Goal: Answer question/provide support

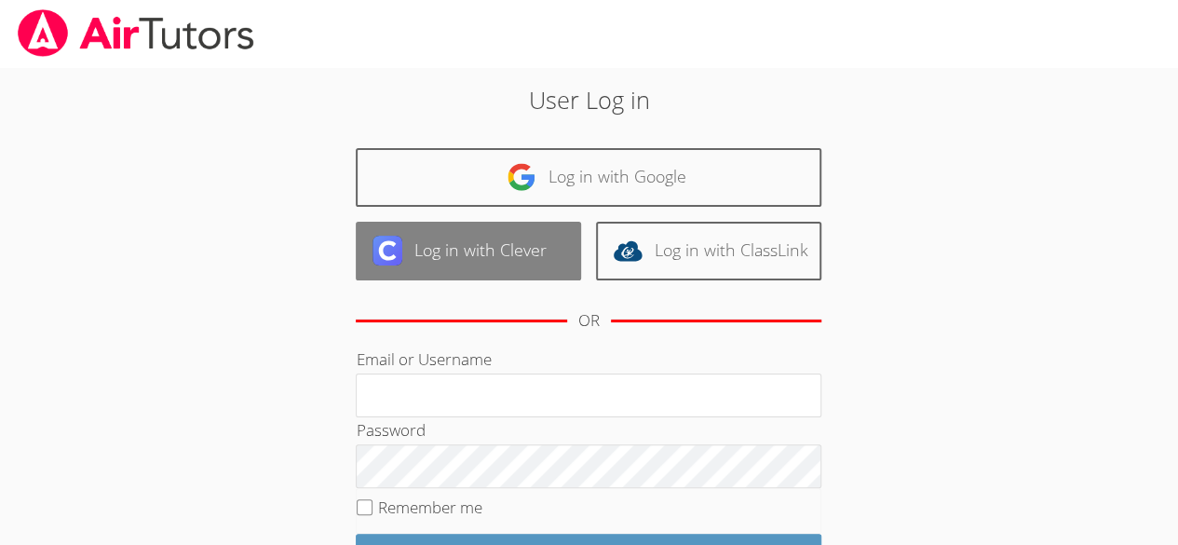
click at [514, 237] on link "Log in with Clever" at bounding box center [468, 251] width 225 height 59
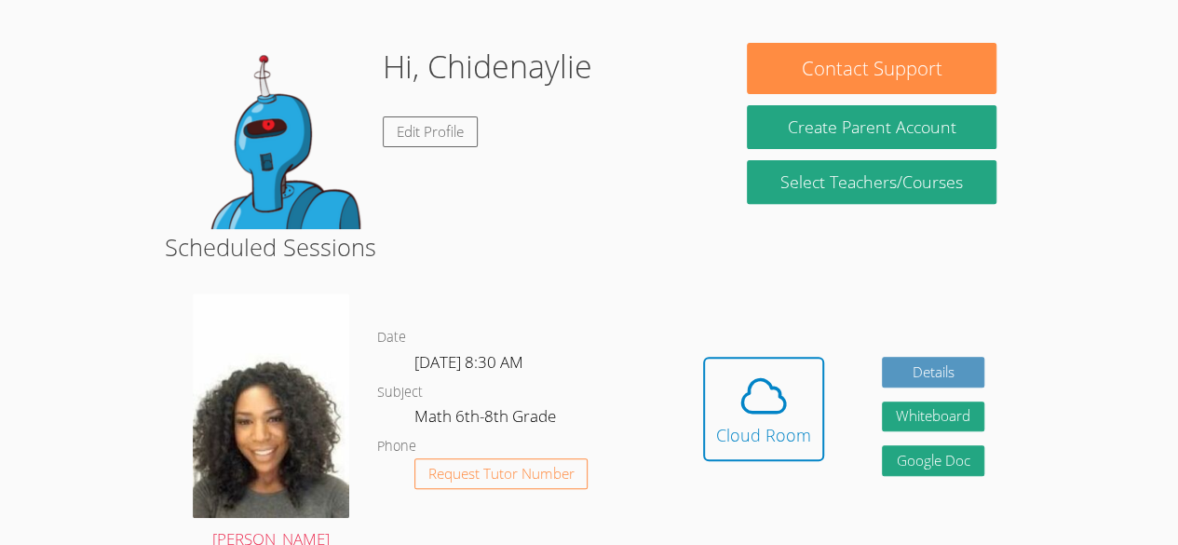
scroll to position [276, 0]
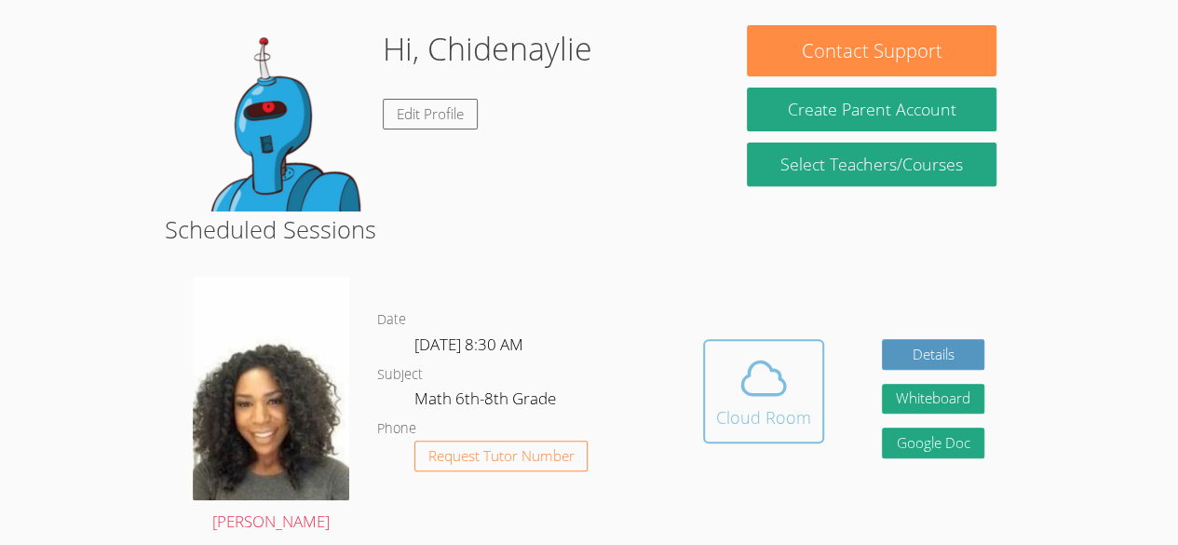
click at [791, 398] on span at bounding box center [763, 378] width 95 height 52
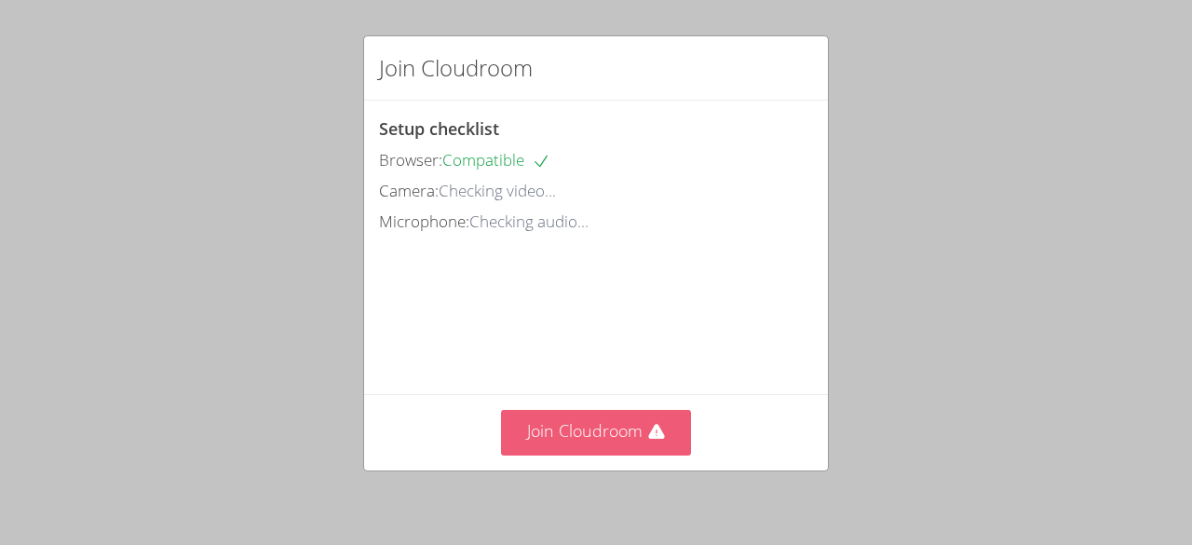
click at [580, 443] on button "Join Cloudroom" at bounding box center [596, 433] width 191 height 46
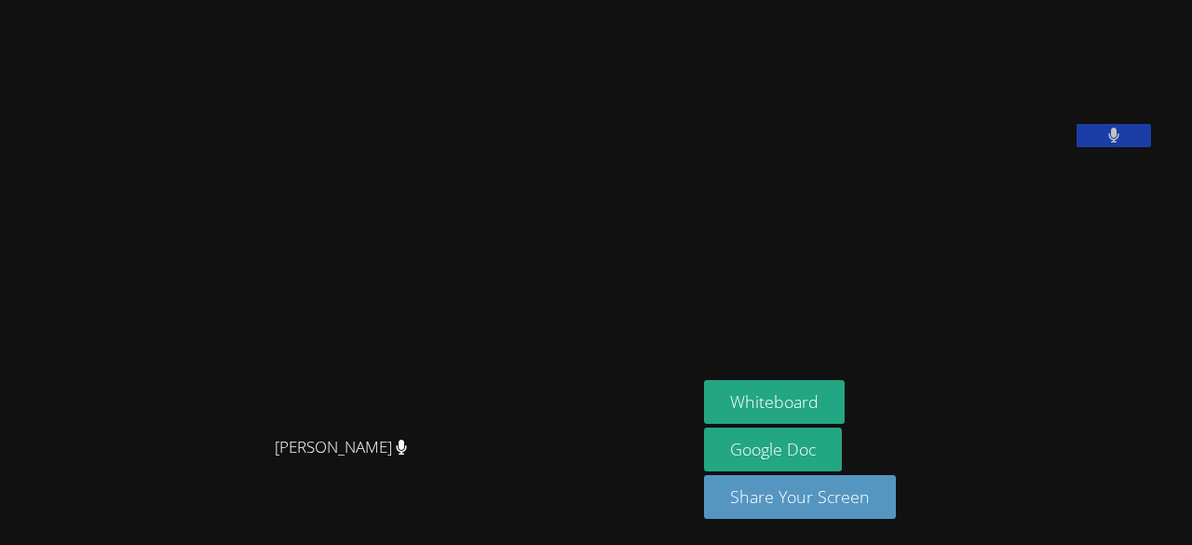
click at [1072, 296] on aside "Chidenaylie Saintil Whiteboard Google Doc Share Your Screen" at bounding box center [928, 272] width 465 height 545
click at [1151, 273] on aside "Chidenaylie Saintil Whiteboard Google Doc Share Your Screen" at bounding box center [928, 272] width 465 height 545
click at [1151, 147] on button at bounding box center [1113, 135] width 74 height 23
click at [983, 147] on video at bounding box center [843, 77] width 279 height 140
click at [769, 405] on button "Whiteboard" at bounding box center [774, 402] width 141 height 44
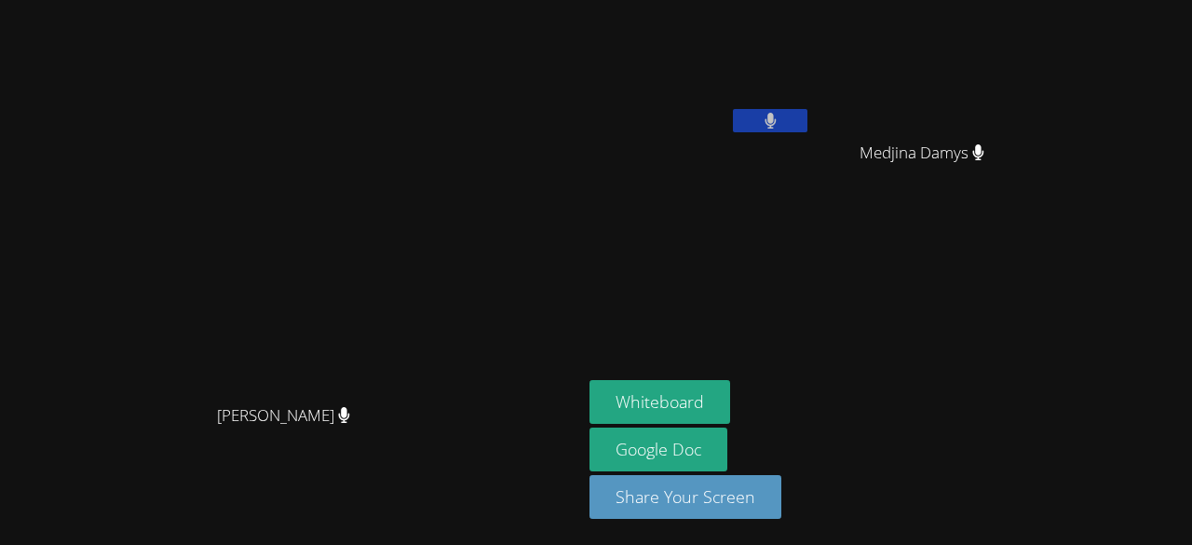
click at [811, 107] on video at bounding box center [700, 69] width 222 height 125
click at [811, 121] on video at bounding box center [700, 69] width 222 height 125
click at [807, 114] on button at bounding box center [770, 120] width 74 height 23
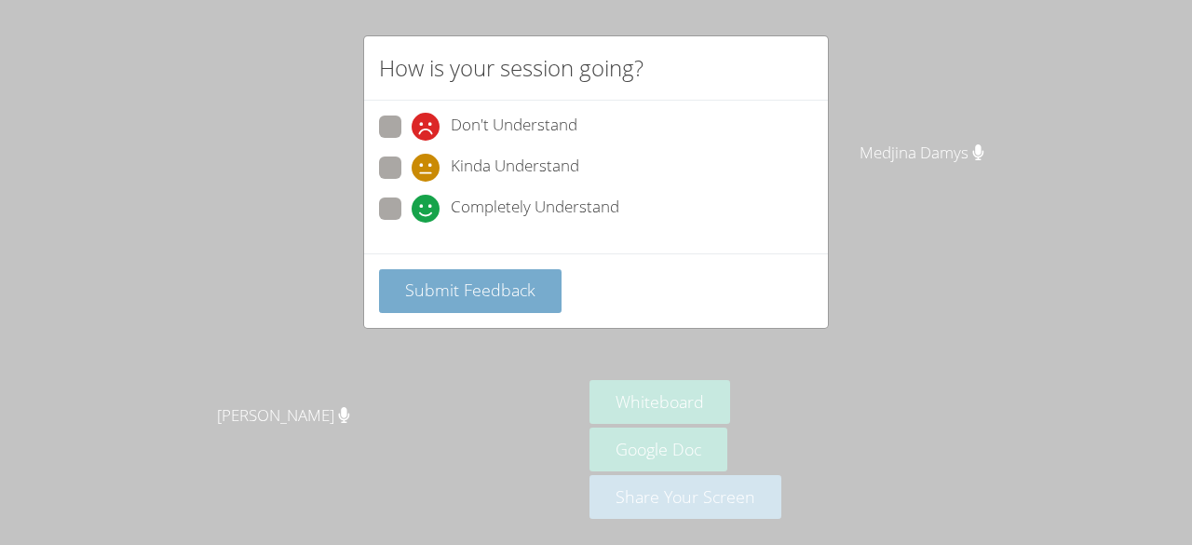
click at [435, 278] on span "Submit Feedback" at bounding box center [470, 289] width 130 height 22
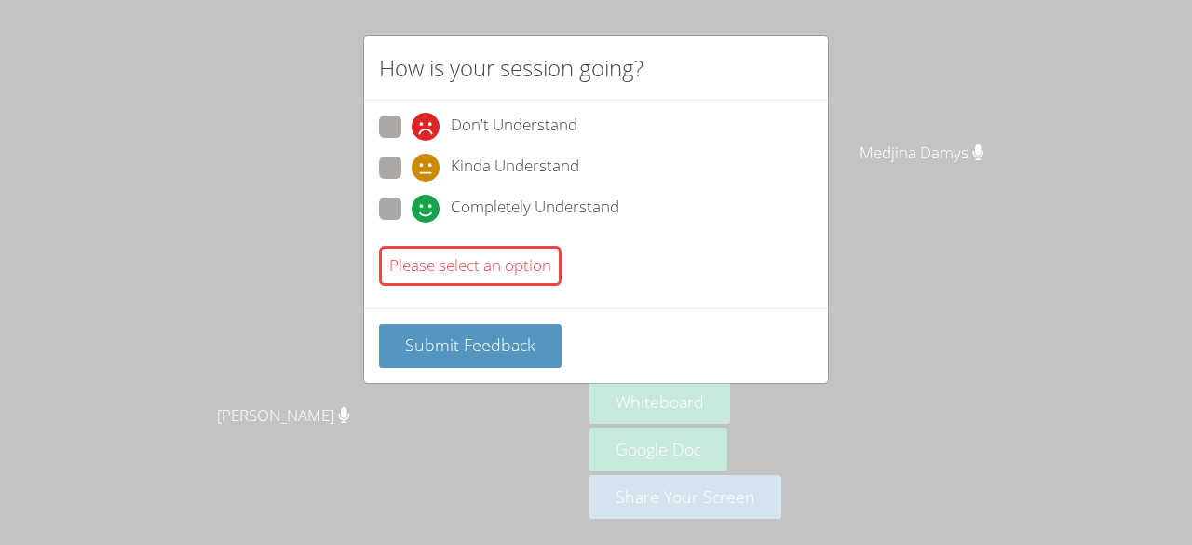
click at [411, 182] on span at bounding box center [411, 182] width 0 height 0
click at [411, 169] on input "Kinda Understand" at bounding box center [419, 164] width 16 height 16
radio input "true"
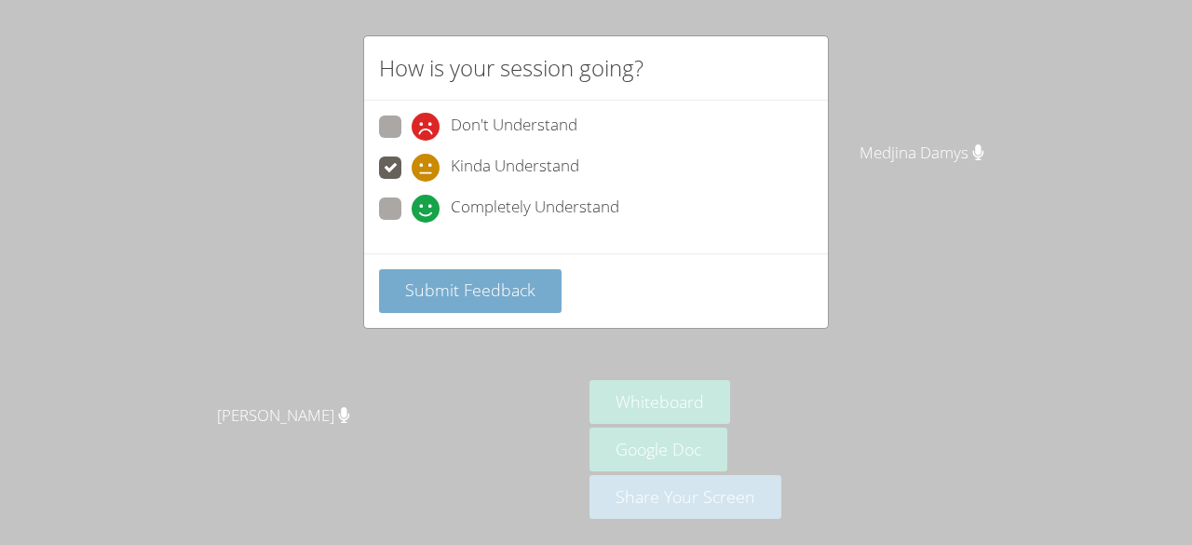
click at [473, 286] on span "Submit Feedback" at bounding box center [470, 289] width 130 height 22
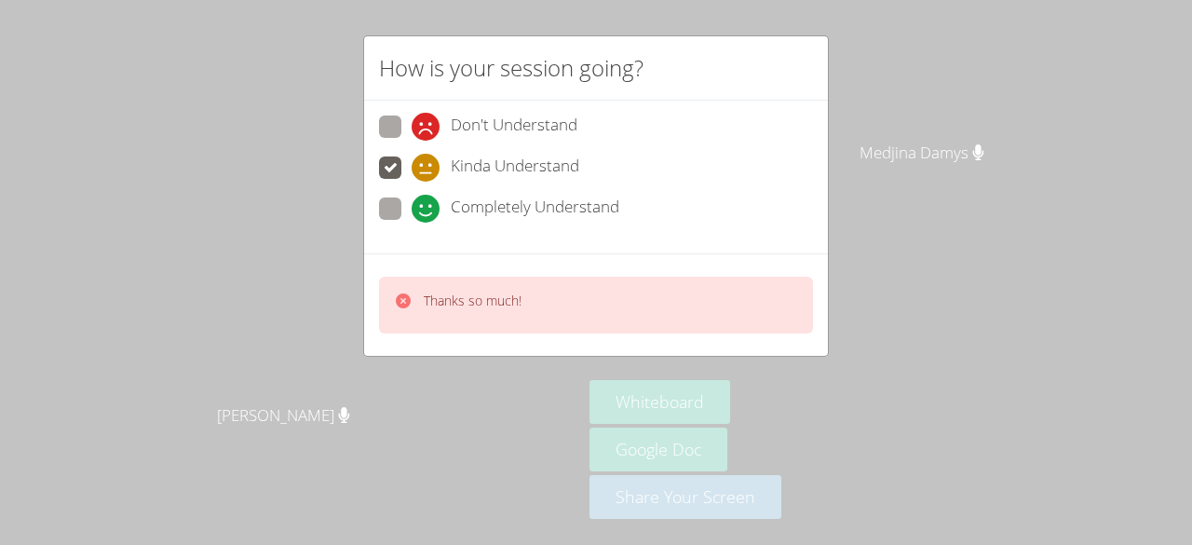
click at [411, 222] on span at bounding box center [411, 222] width 0 height 0
click at [411, 200] on input "Completely Understand" at bounding box center [419, 205] width 16 height 16
radio input "true"
click at [499, 316] on div "Thanks so much!" at bounding box center [596, 304] width 434 height 57
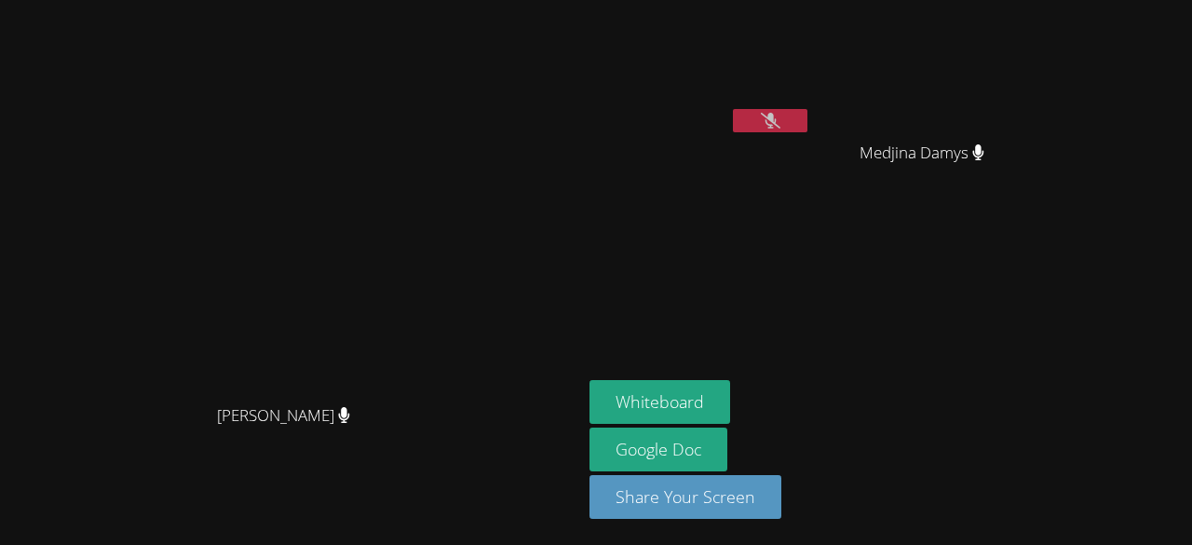
click at [431, 312] on video at bounding box center [291, 234] width 279 height 319
